Goal: Task Accomplishment & Management: Complete application form

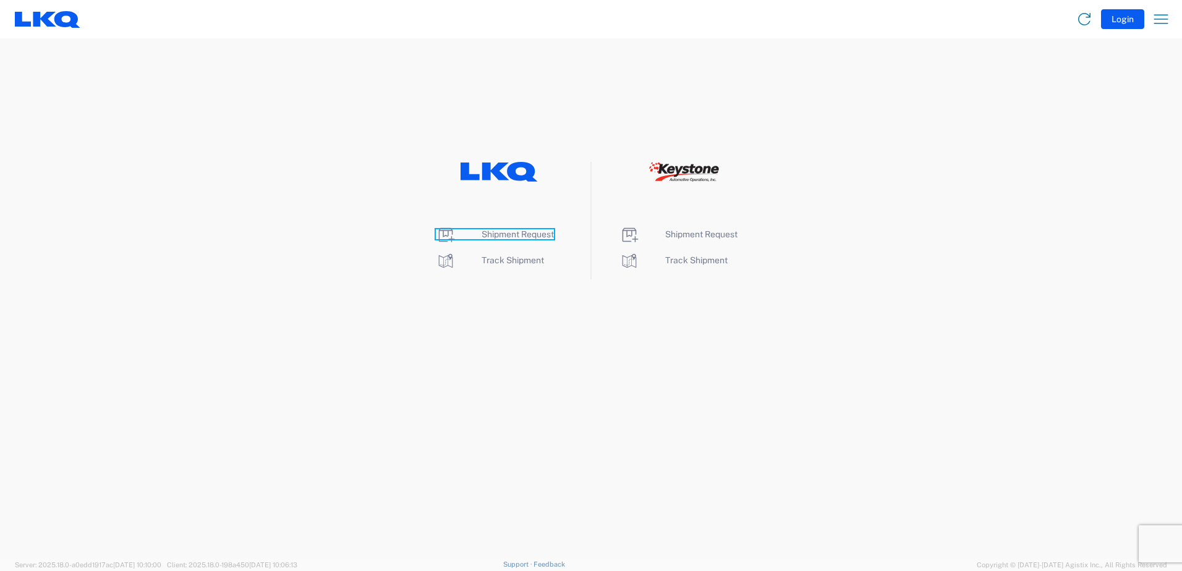
click at [517, 239] on span "Shipment Request" at bounding box center [518, 234] width 72 height 10
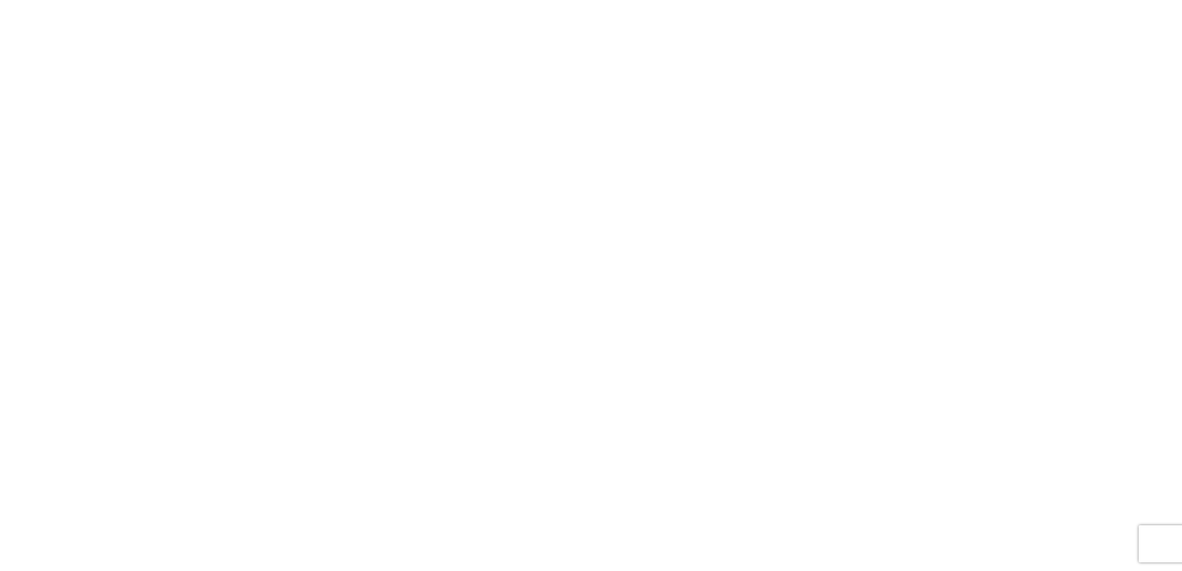
select select "FULL"
select select "LBS"
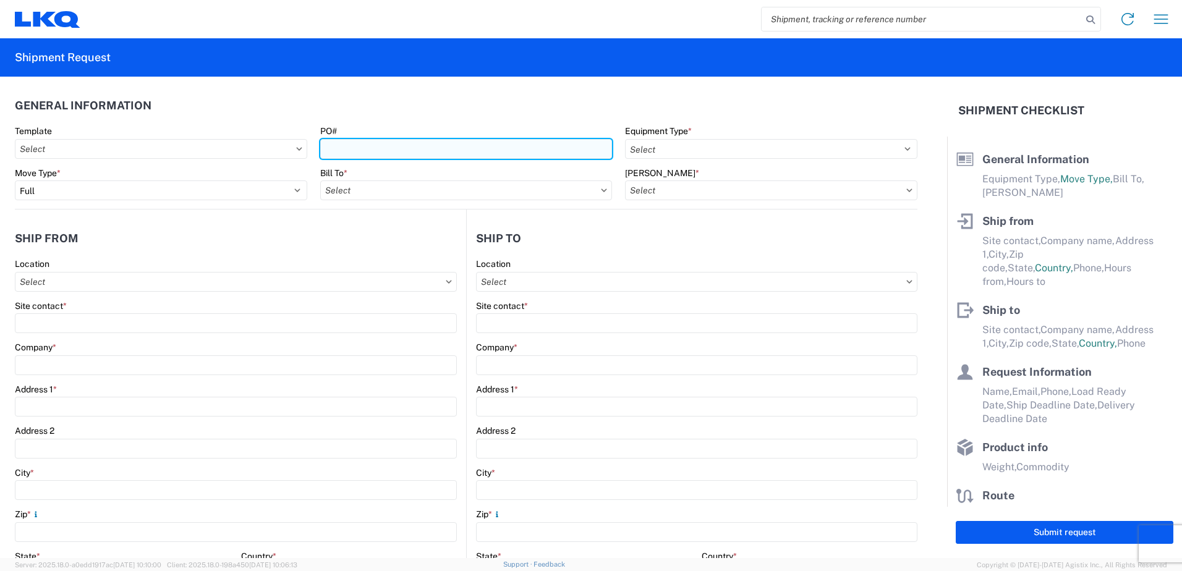
click at [334, 145] on input "PO#" at bounding box center [466, 149] width 292 height 20
type input "1743-09052505-01"
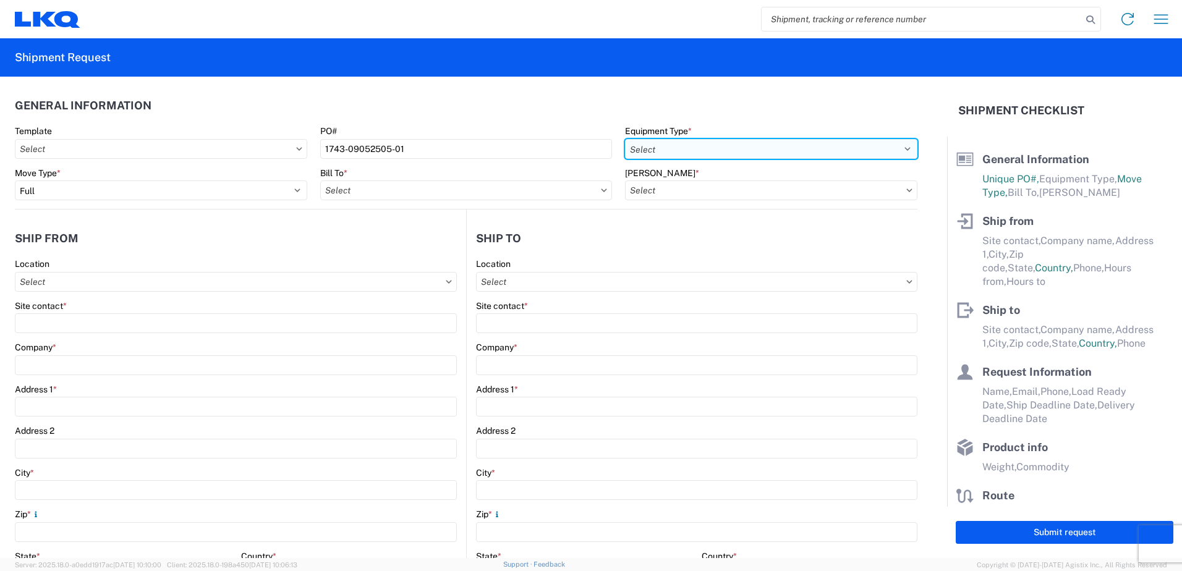
click at [680, 144] on select "Select 53’ Dry Van Flatbed Dropdeck (van) Lowboy (flatbed) Rail" at bounding box center [771, 149] width 292 height 20
select select "STDV"
click at [625, 139] on select "Select 53’ Dry Van Flatbed Dropdeck (van) Lowboy (flatbed) Rail" at bounding box center [771, 149] width 292 height 20
click at [406, 197] on input "Bill To *" at bounding box center [466, 191] width 292 height 20
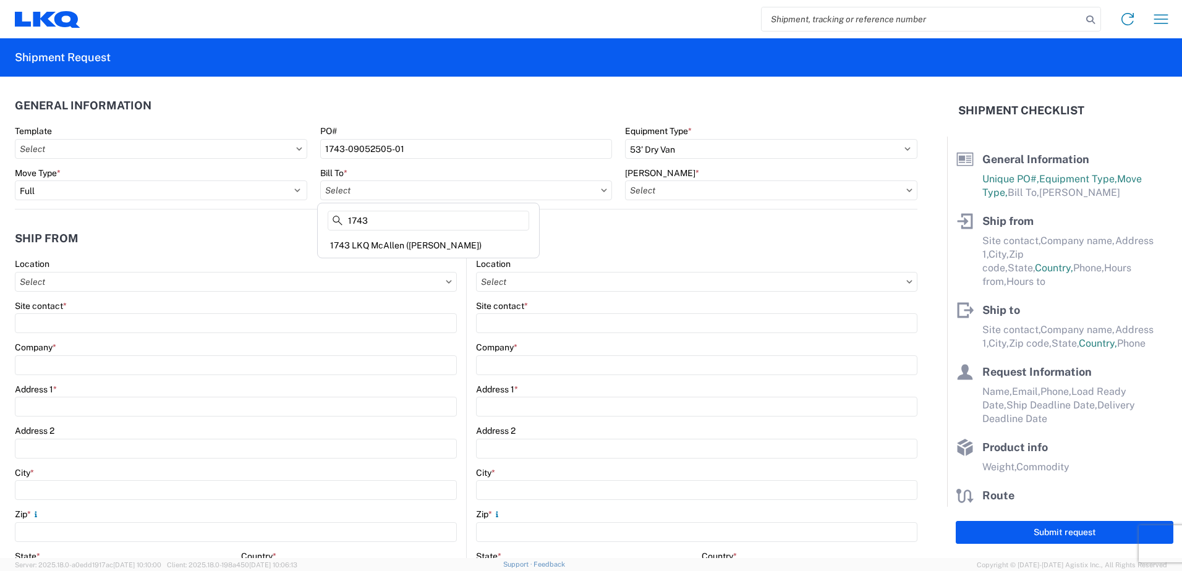
type input "1743"
click at [409, 245] on div "1743 LKQ McAllen ([PERSON_NAME])" at bounding box center [428, 246] width 216 height 20
type input "1743 LKQ McAllen ([PERSON_NAME])"
click at [659, 192] on input "[PERSON_NAME] *" at bounding box center [771, 191] width 292 height 20
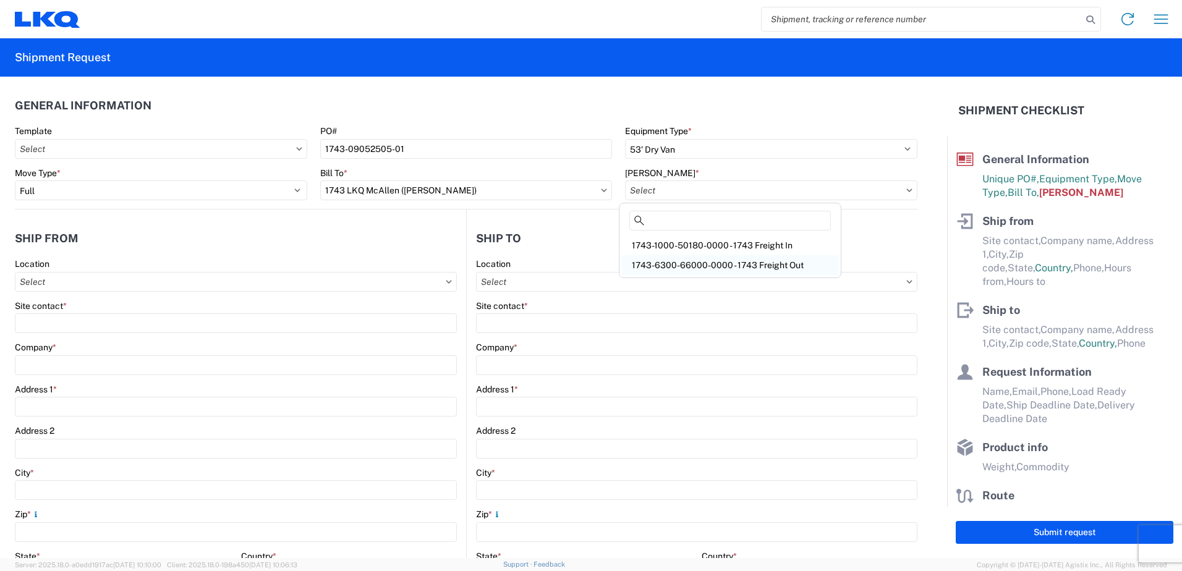
click at [701, 262] on div "1743-6300-66000-0000 - 1743 Freight Out" at bounding box center [730, 265] width 216 height 20
type input "1743-6300-66000-0000 - 1743 Freight Out"
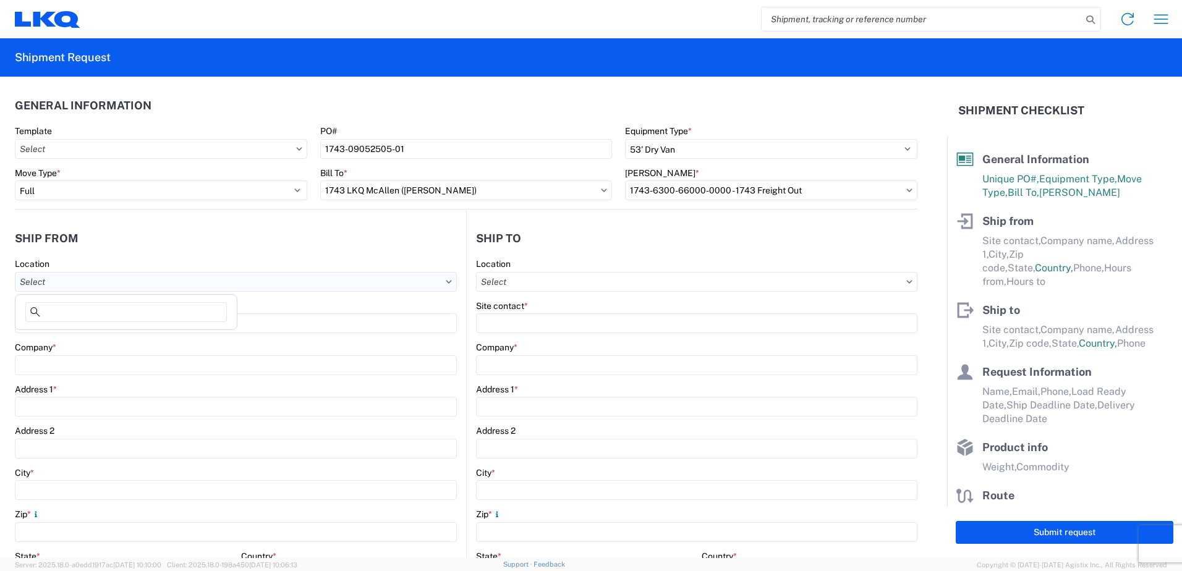
click at [56, 278] on input "Location" at bounding box center [236, 282] width 442 height 20
type input "1743"
click at [82, 333] on div "1743 LKQ McAllen ([PERSON_NAME])" at bounding box center [126, 337] width 216 height 20
type input "1743 LKQ McAllen ([PERSON_NAME])"
type input "LKQ Corporation"
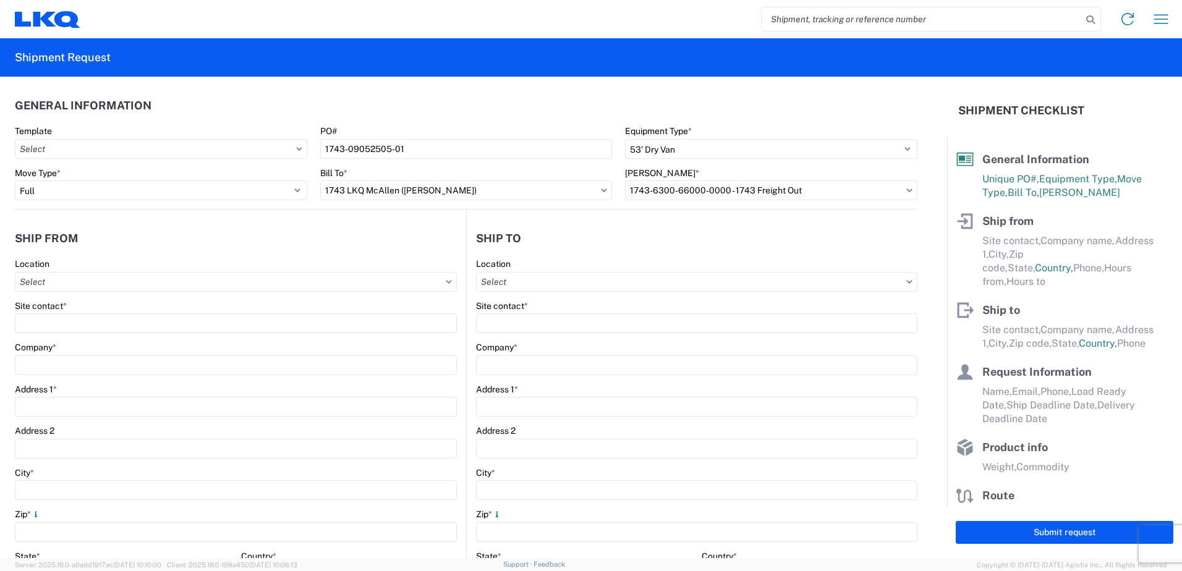
type input "3965 S FM 493"
type input "[PERSON_NAME]"
type input "78537"
select select "[GEOGRAPHIC_DATA]"
select select "US"
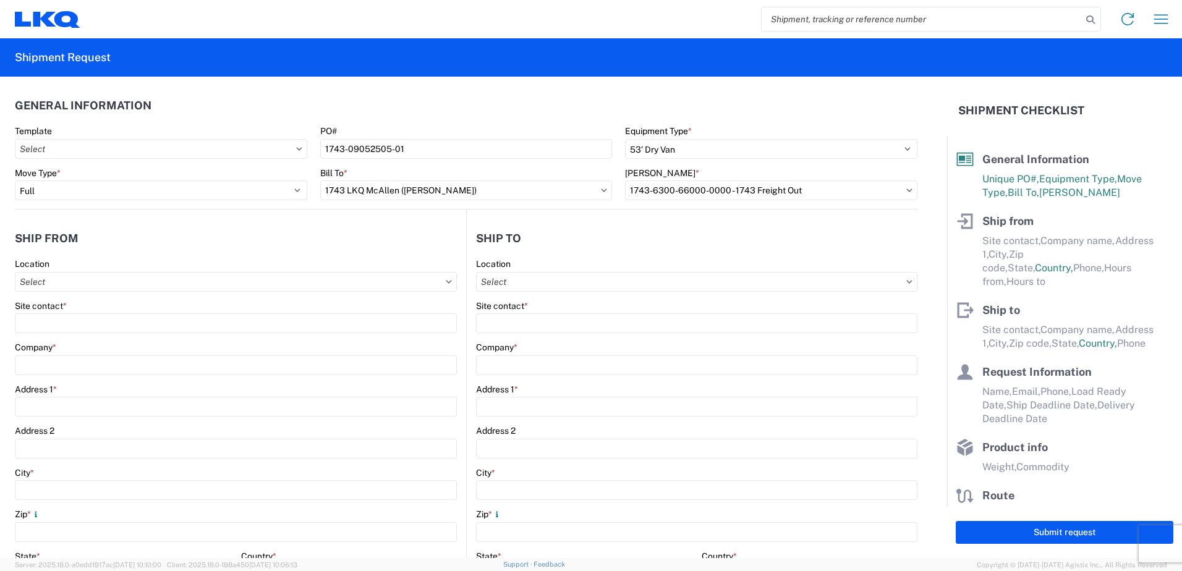
type input "[PHONE_NUMBER]"
type input "08:00"
type input "15:00"
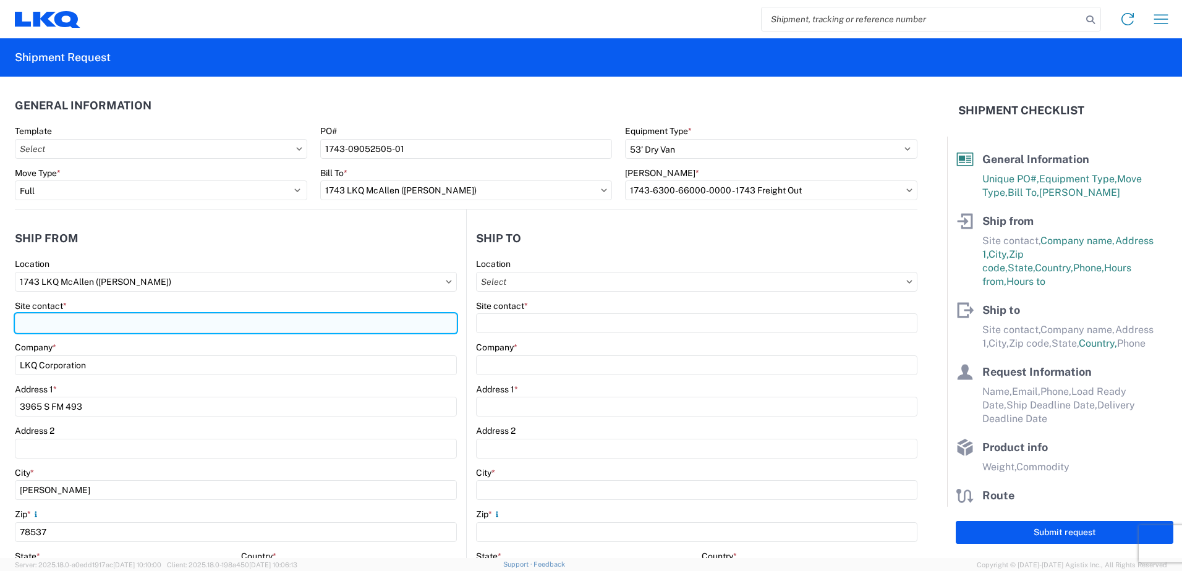
click at [45, 316] on input "Site contact *" at bounding box center [236, 324] width 442 height 20
type input "[PERSON_NAME]"
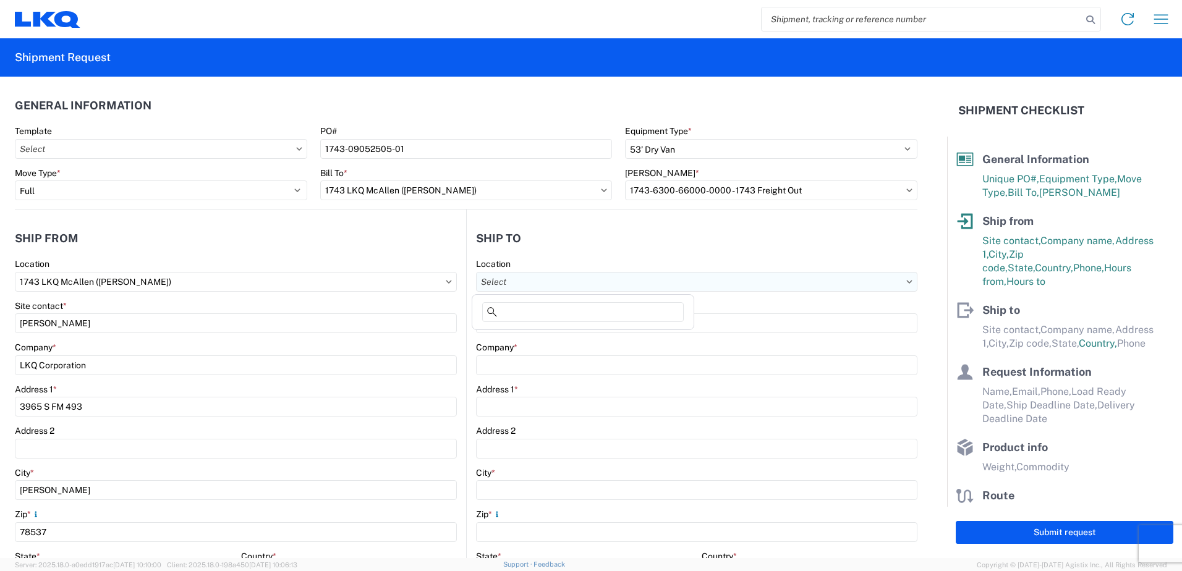
click at [496, 282] on input "Location" at bounding box center [697, 282] width 442 height 20
type input "1760"
click at [517, 341] on div "1760 - LKQ Best Core" at bounding box center [583, 337] width 216 height 20
type input "1760 - LKQ Best Core"
type input "LKQ Corporation"
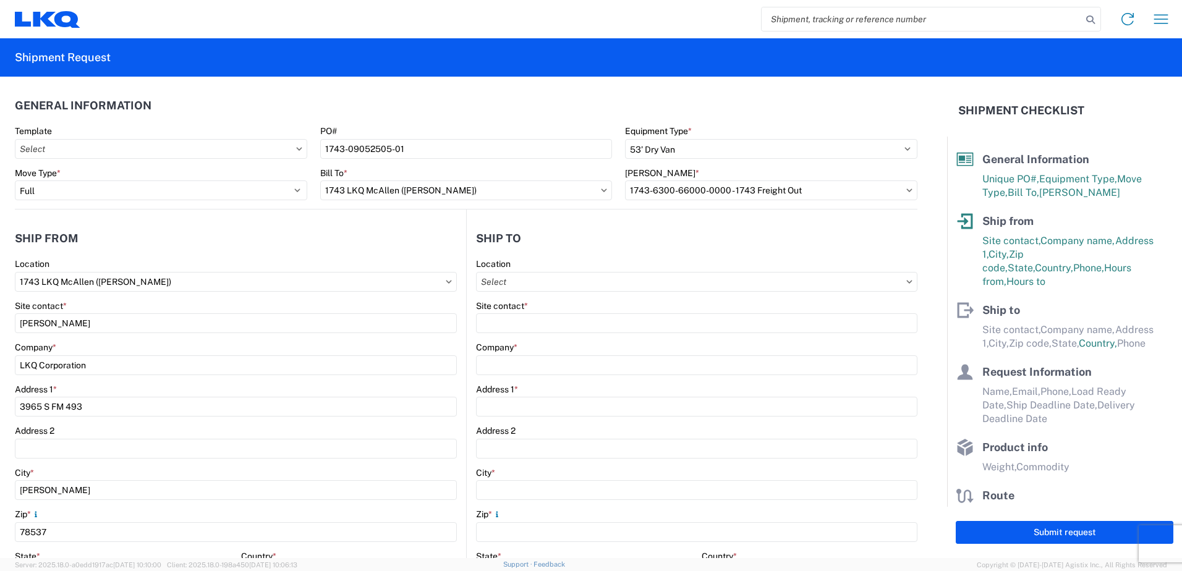
type input "[STREET_ADDRESS]"
type input "[GEOGRAPHIC_DATA]"
type input "77038"
select select "US"
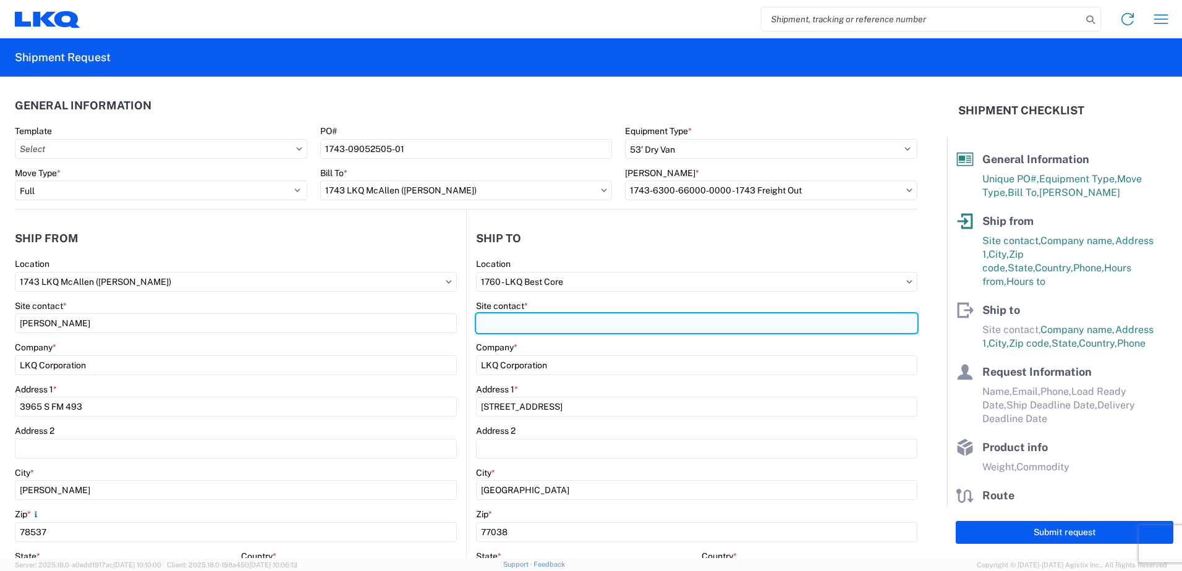
click at [506, 317] on input "Site contact *" at bounding box center [697, 324] width 442 height 20
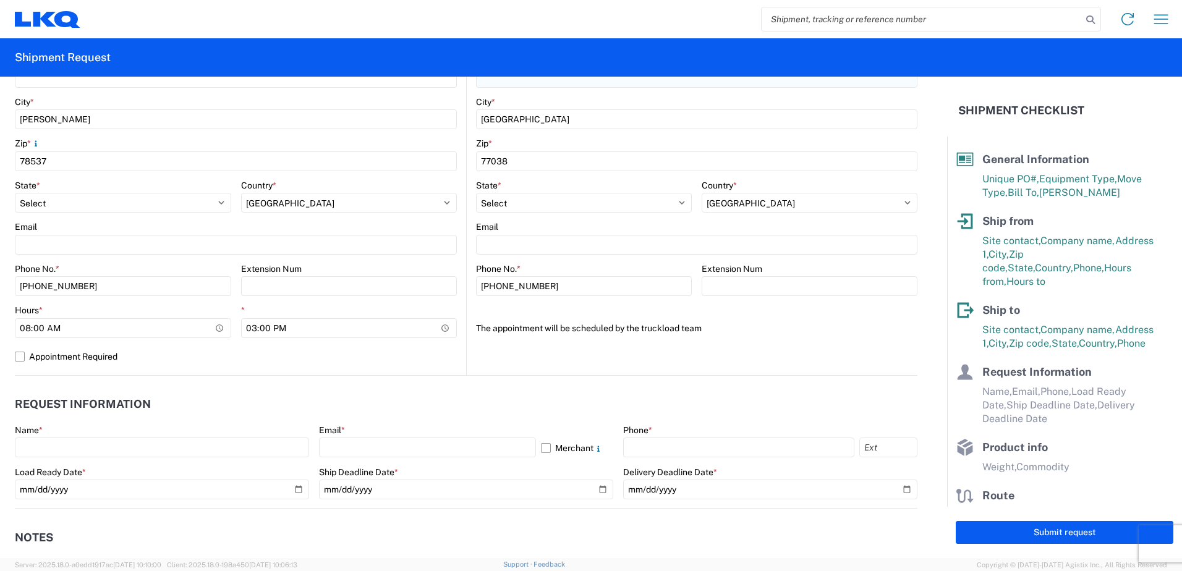
scroll to position [433, 0]
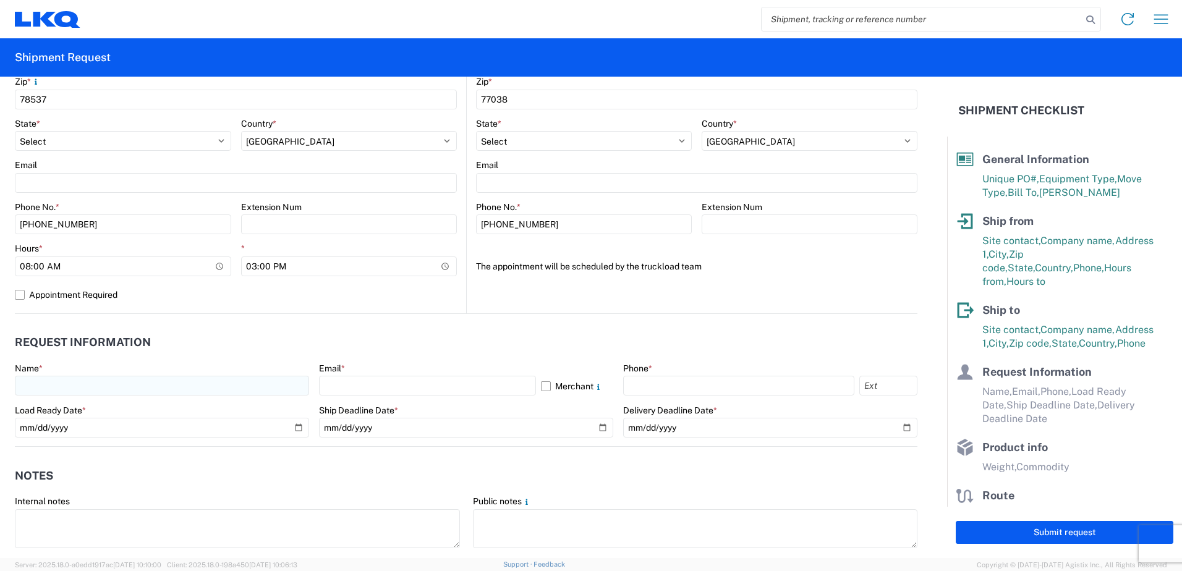
type input "[PERSON_NAME]"
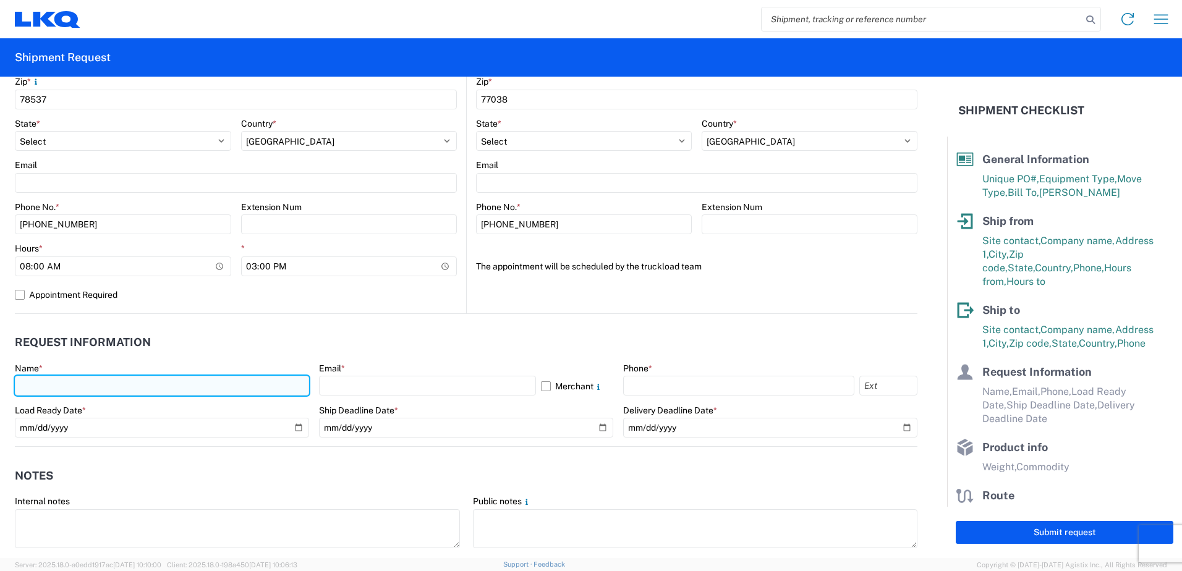
click at [51, 381] on input "text" at bounding box center [162, 386] width 294 height 20
type input "[PERSON_NAME]"
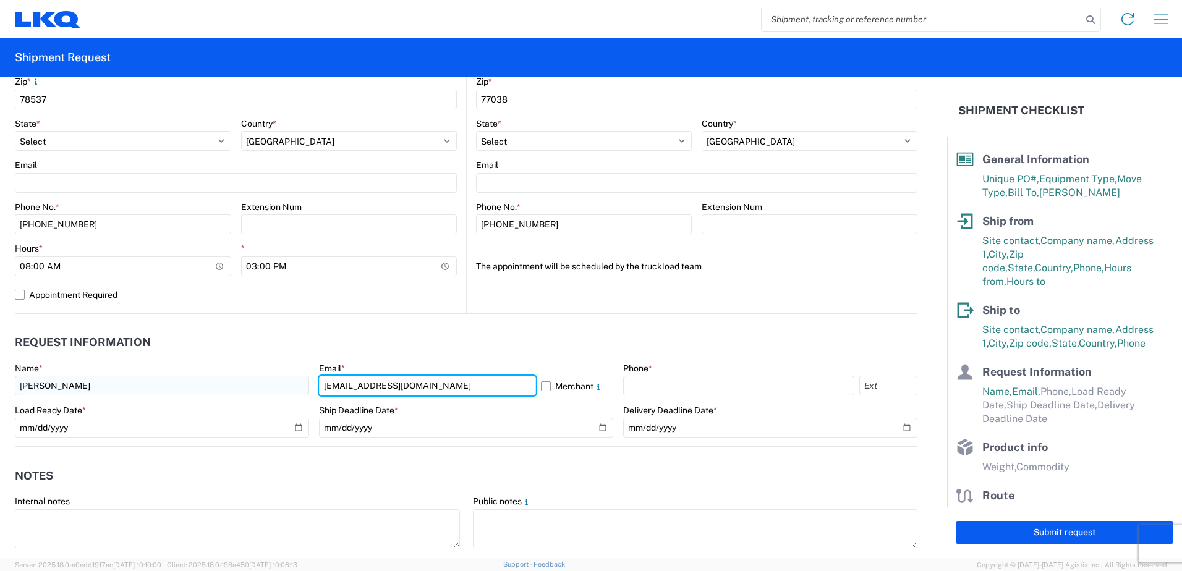
type input "[EMAIL_ADDRESS][DOMAIN_NAME]"
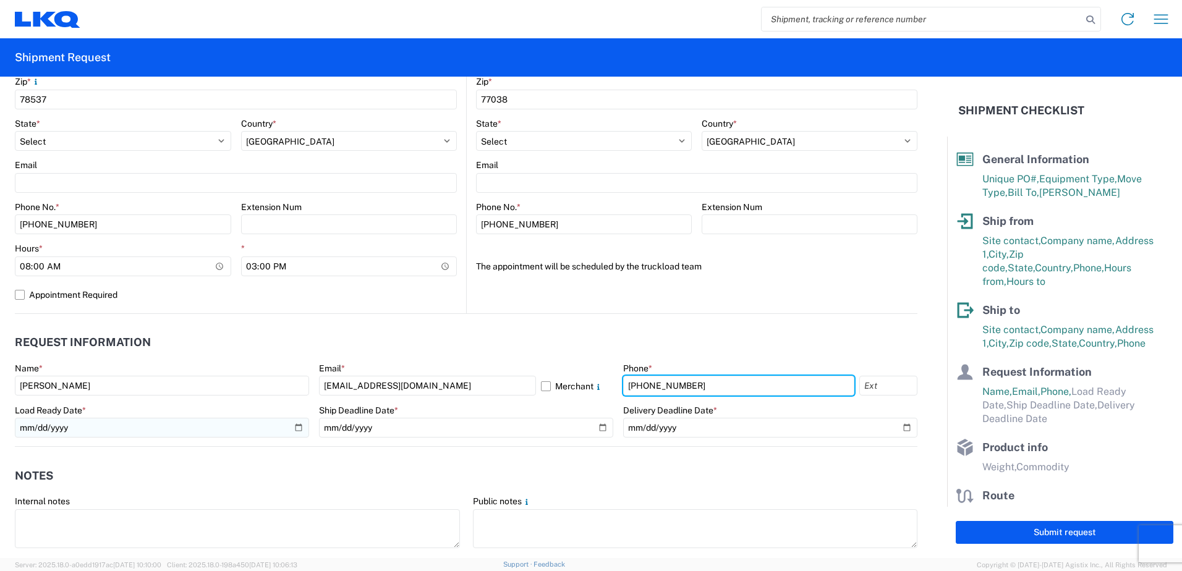
type input "[PHONE_NUMBER]"
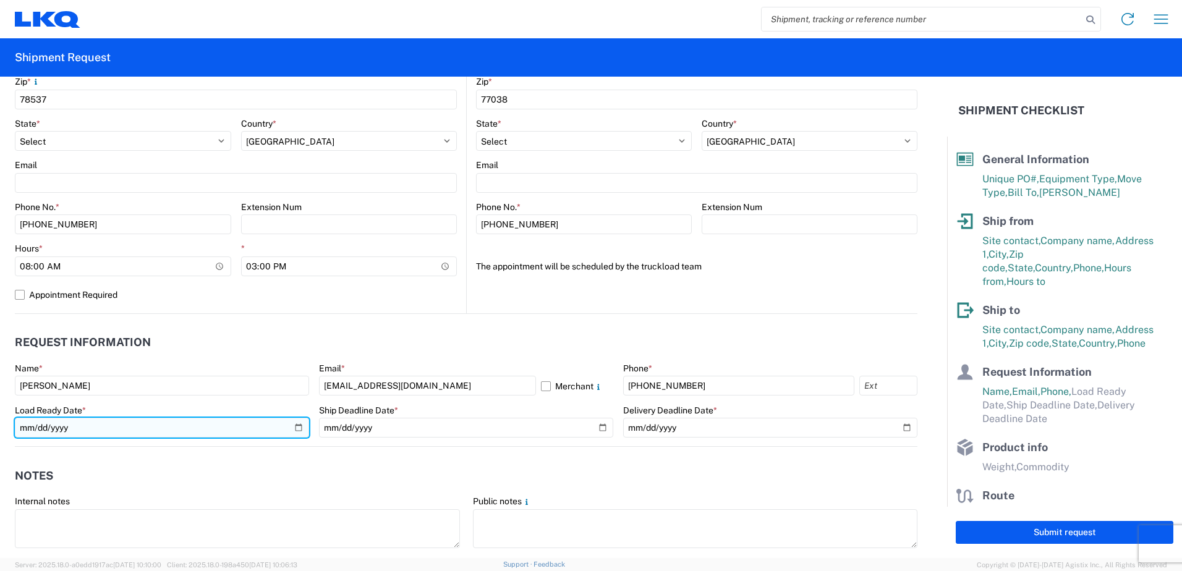
click at [120, 425] on input "date" at bounding box center [162, 428] width 294 height 20
click at [293, 424] on input "date" at bounding box center [162, 428] width 294 height 20
type input "[DATE]"
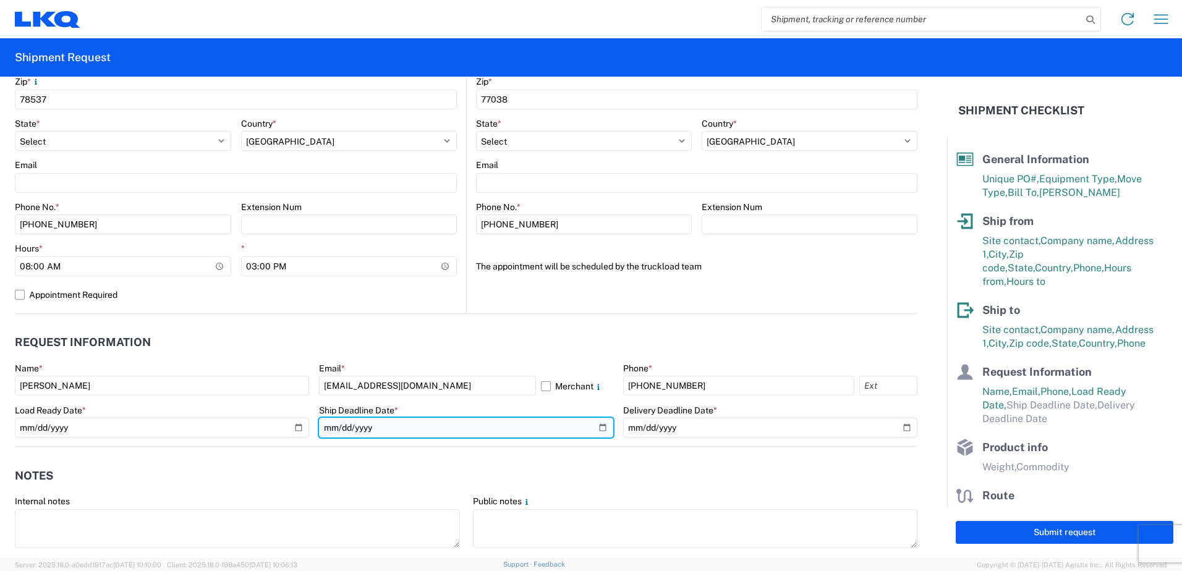
click at [602, 431] on input "date" at bounding box center [466, 428] width 294 height 20
click at [594, 434] on input "date" at bounding box center [466, 428] width 294 height 20
click at [594, 432] on input "date" at bounding box center [466, 428] width 294 height 20
type input "[DATE]"
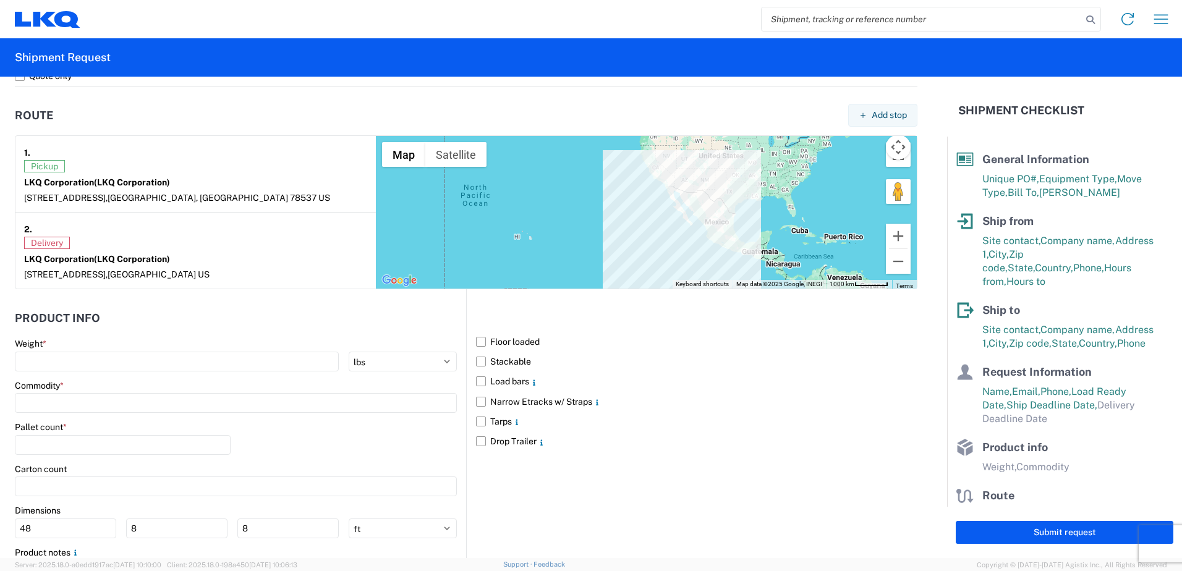
scroll to position [928, 0]
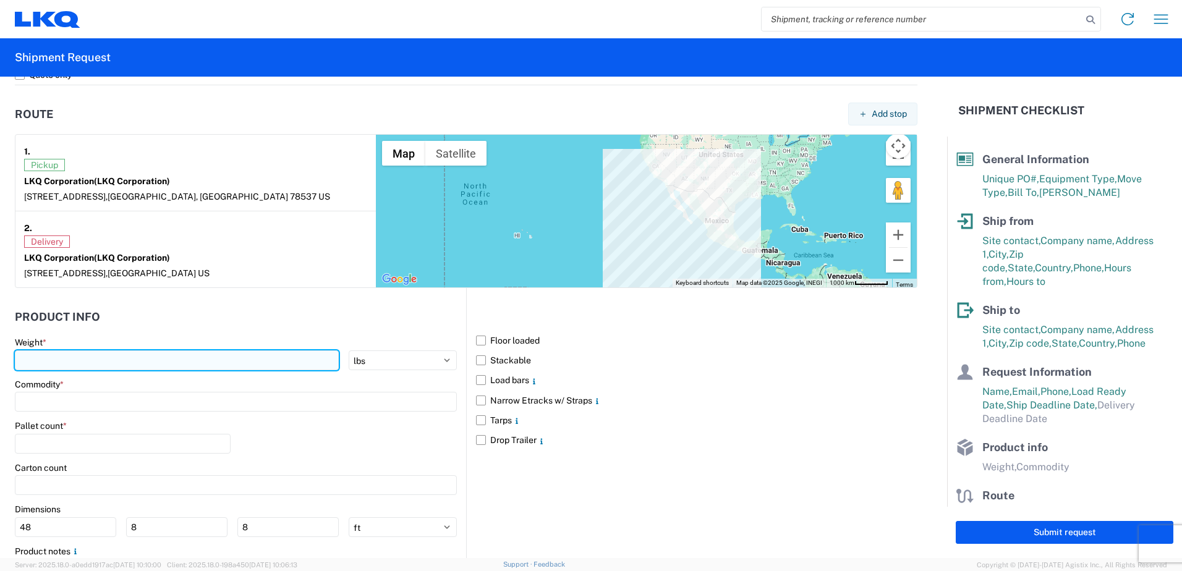
click at [45, 360] on input "number" at bounding box center [177, 361] width 324 height 20
type input "30864"
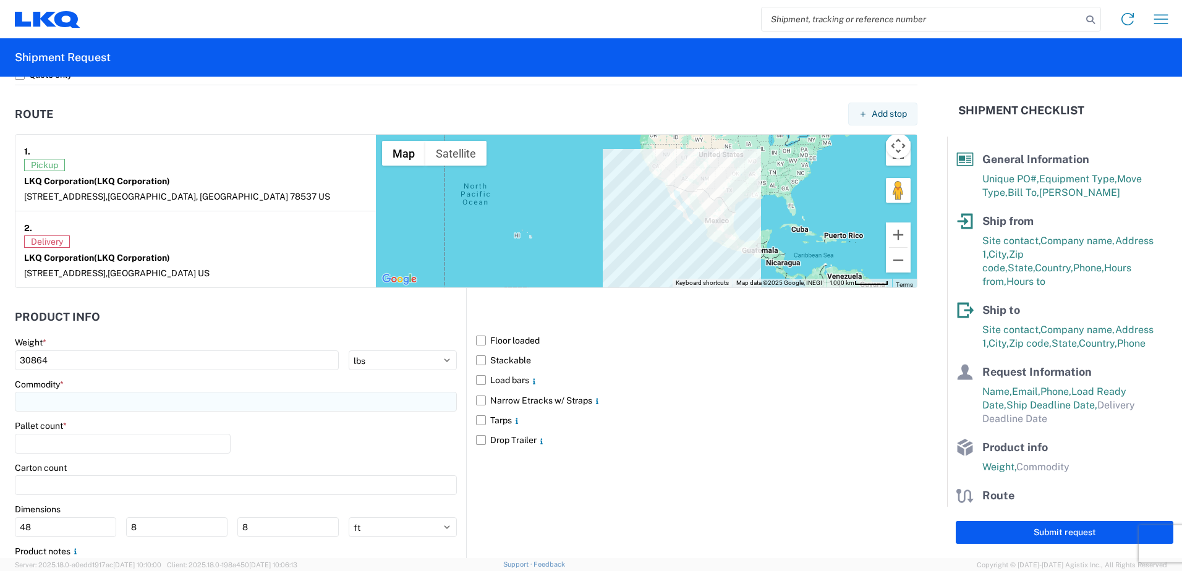
click at [82, 403] on input at bounding box center [236, 402] width 442 height 20
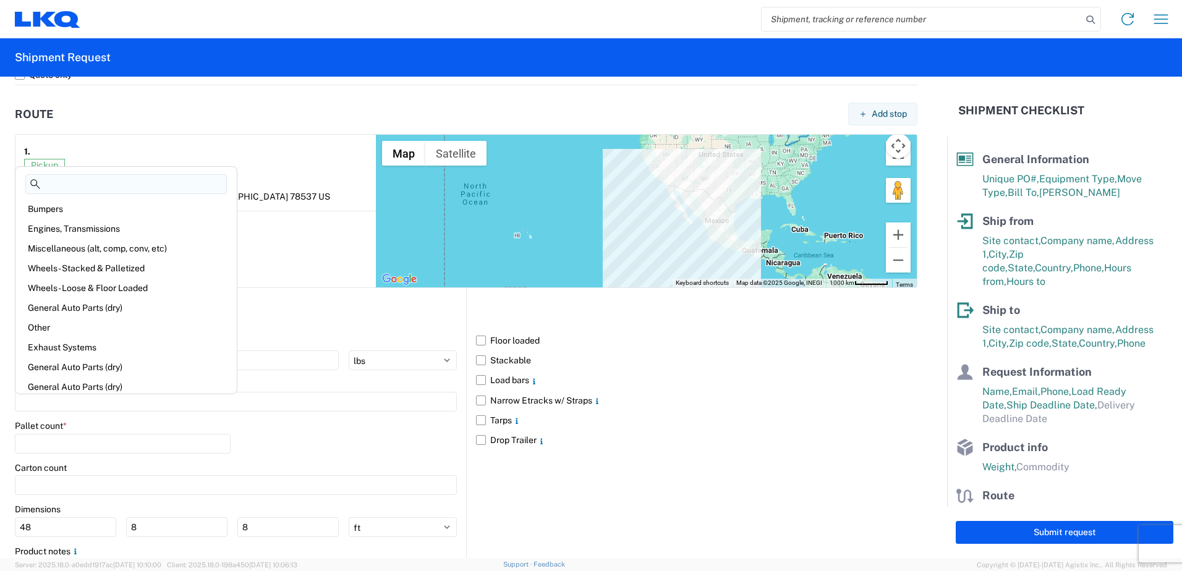
click at [78, 425] on agx-block-ui "Home Shipment request Shipment tracking Shipment Request General Information Te…" at bounding box center [591, 285] width 1182 height 571
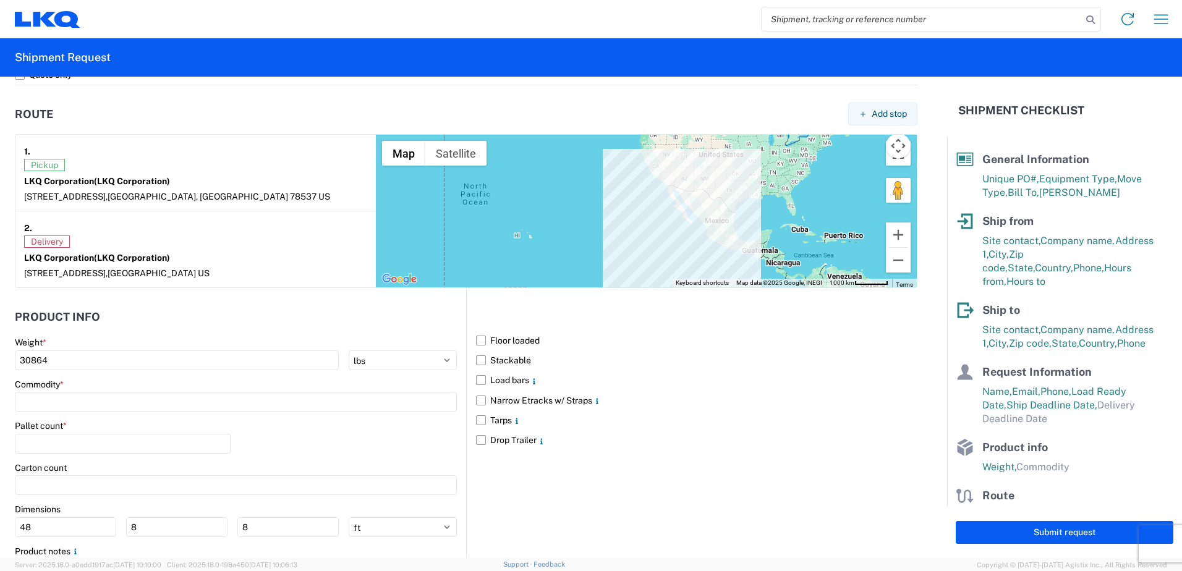
click at [78, 425] on div "Pallet count *" at bounding box center [123, 425] width 216 height 11
click at [76, 402] on input at bounding box center [236, 402] width 442 height 20
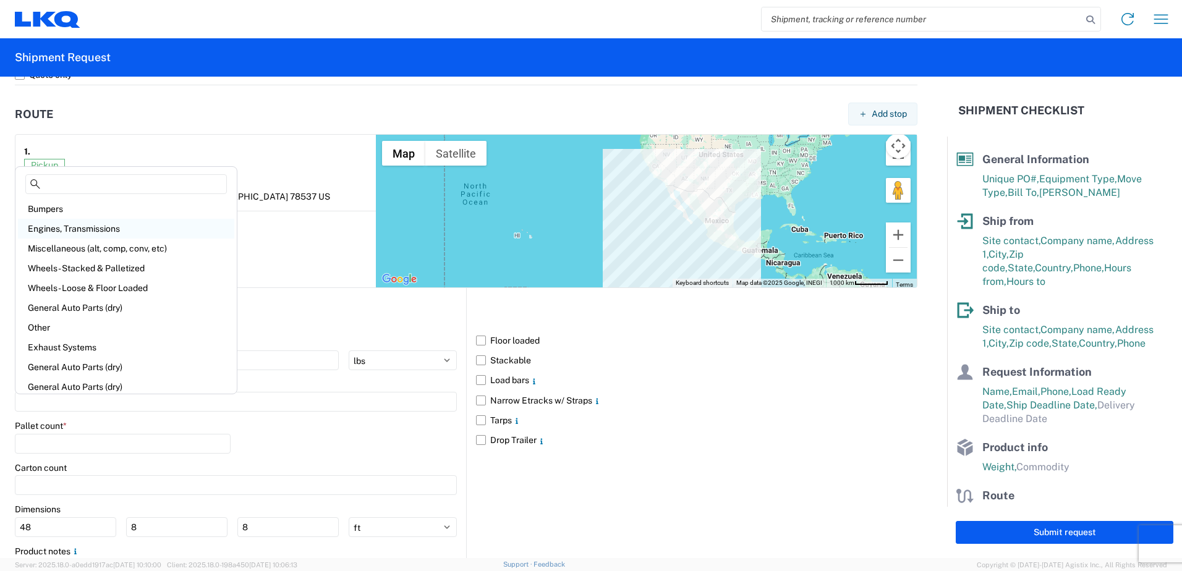
click at [86, 228] on div "Engines, Transmissions" at bounding box center [126, 229] width 216 height 20
type input "Engines, Transmissions"
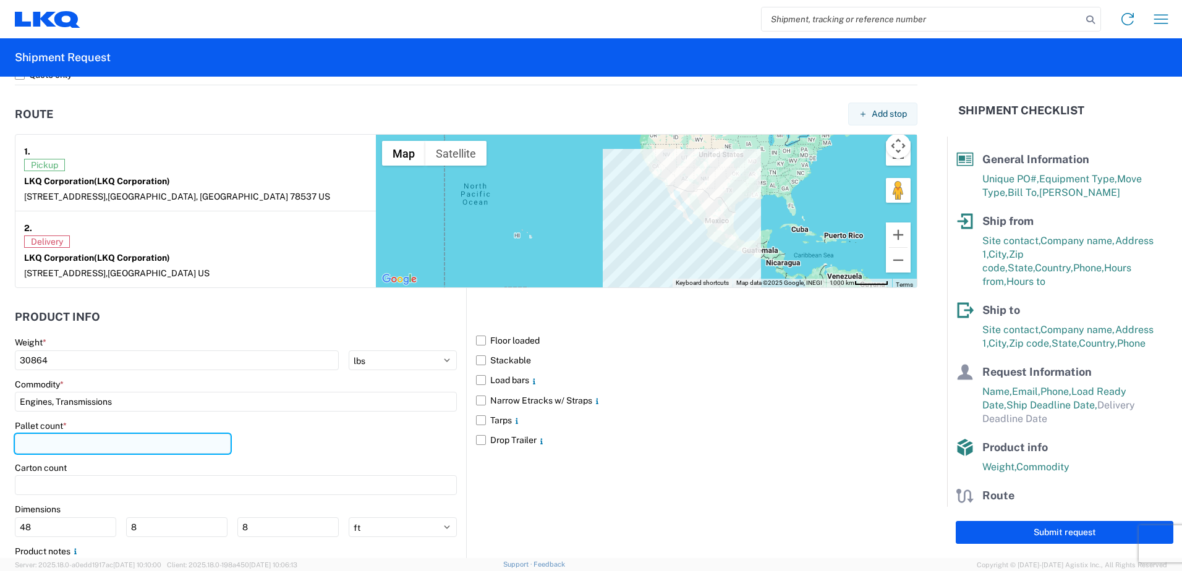
click at [94, 446] on input "number" at bounding box center [123, 444] width 216 height 20
click at [117, 448] on input "number" at bounding box center [123, 444] width 216 height 20
type input "23"
click at [476, 342] on label "Floor loaded" at bounding box center [697, 341] width 442 height 20
click at [0, 0] on input "Floor loaded" at bounding box center [0, 0] width 0 height 0
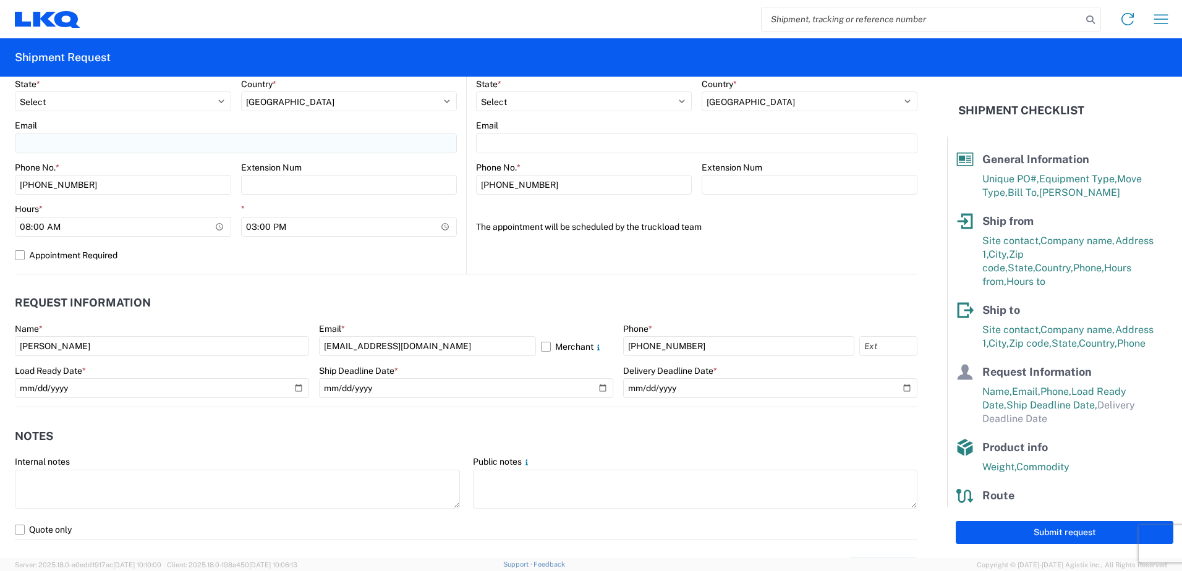
scroll to position [371, 0]
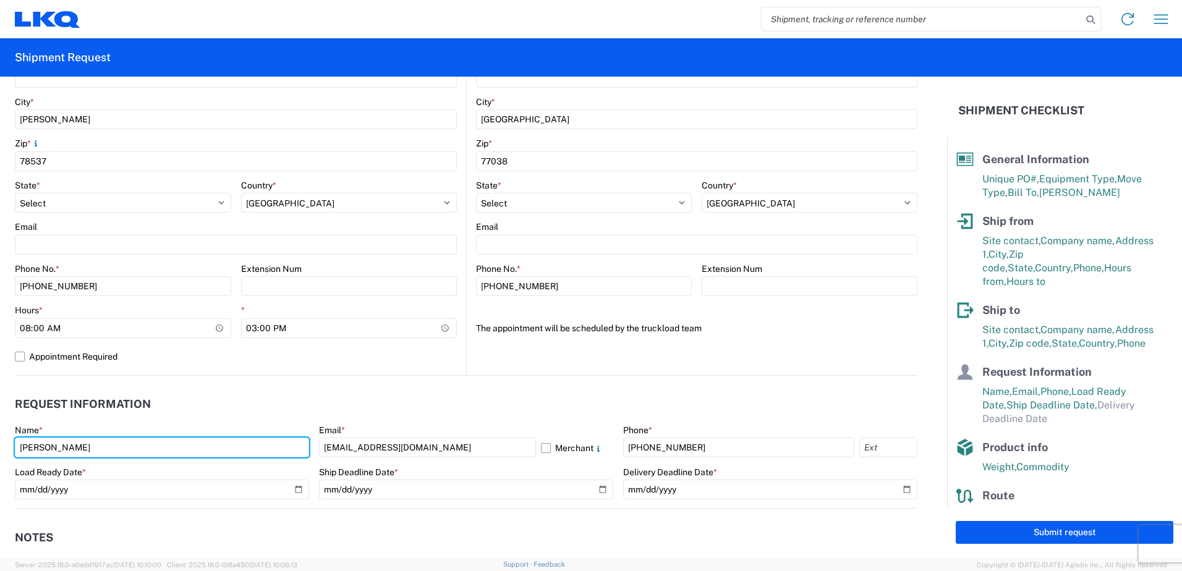
drag, startPoint x: 100, startPoint y: 441, endPoint x: -2, endPoint y: 452, distance: 102.6
click at [0, 452] on html "Home Shipment request Shipment tracking Shipment Request General Information Te…" at bounding box center [591, 285] width 1182 height 571
type input "[PERSON_NAME]"
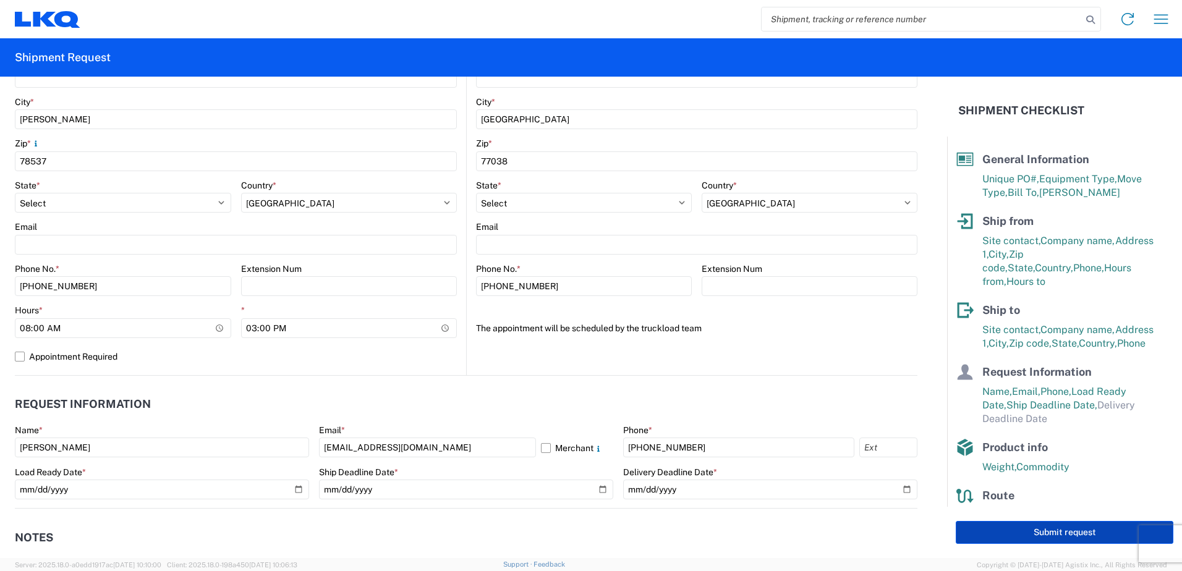
click at [1046, 532] on button "Submit request" at bounding box center [1065, 532] width 218 height 23
select select "US"
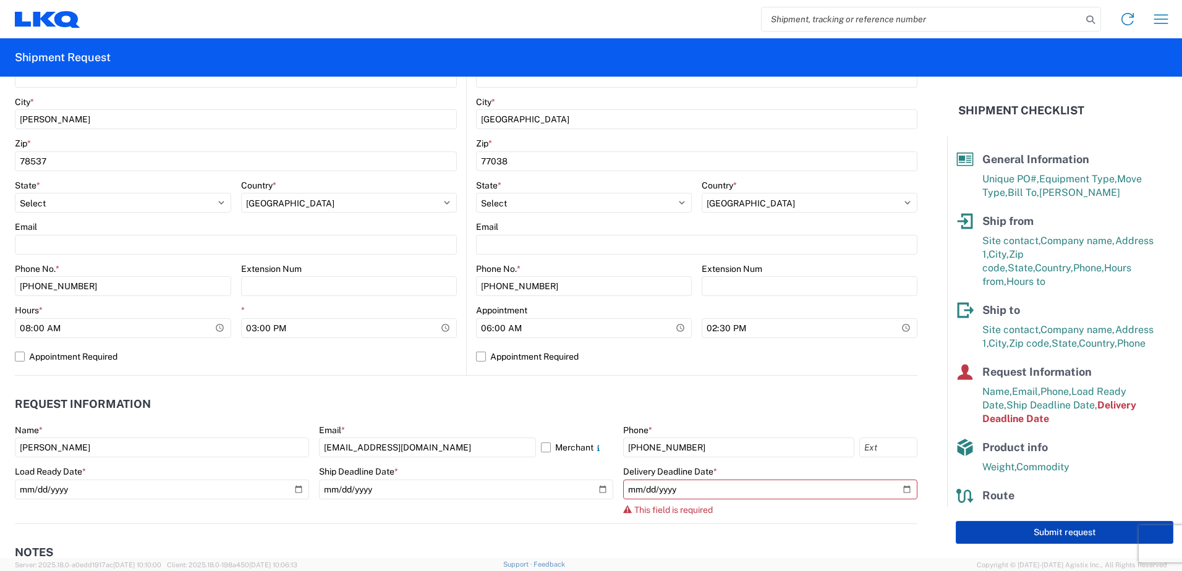
scroll to position [51, 0]
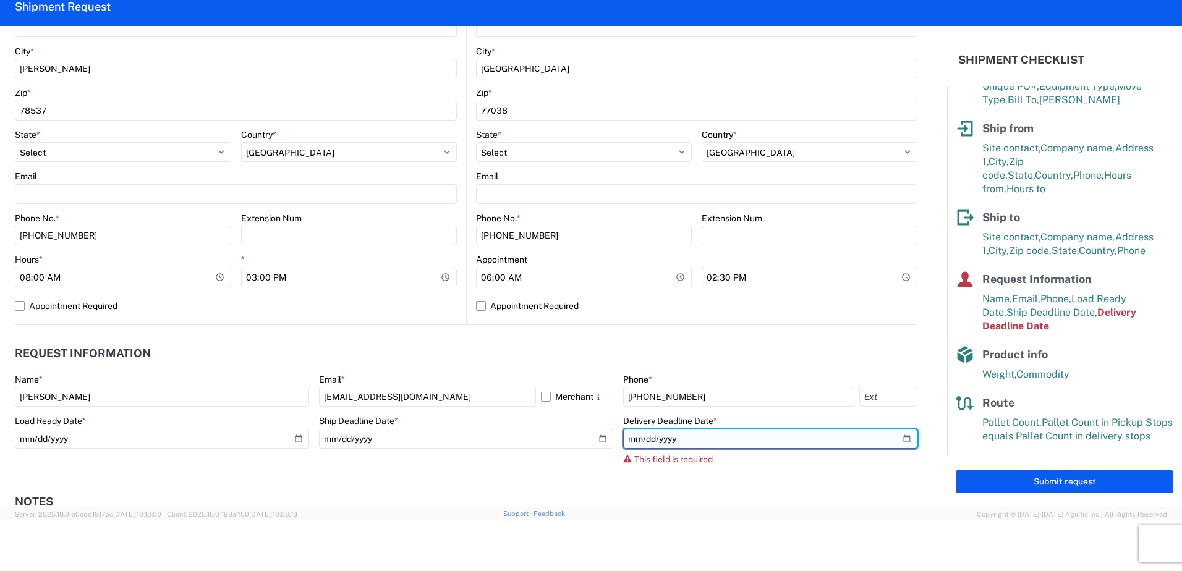
click at [901, 442] on input "date" at bounding box center [770, 439] width 294 height 20
type input "[DATE]"
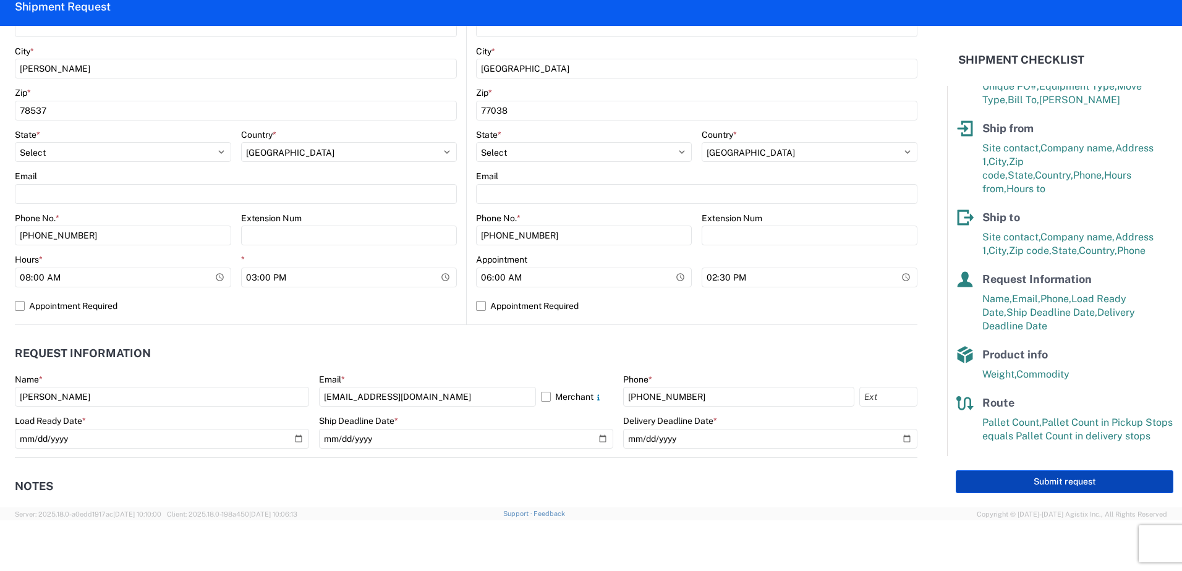
click at [1069, 476] on button "Submit request" at bounding box center [1065, 482] width 218 height 23
